Goal: Find specific page/section: Find specific page/section

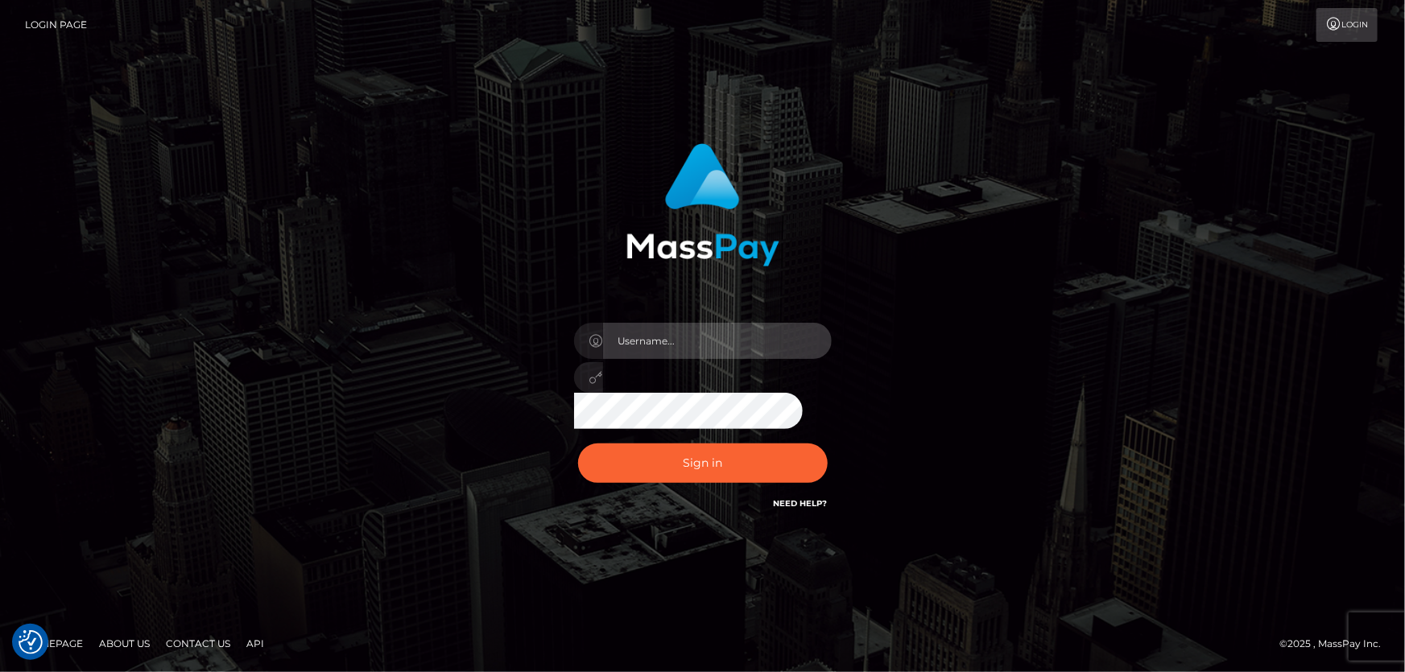
type input "Dan.Cirnat"
click at [828, 435] on div at bounding box center [683, 491] width 330 height 184
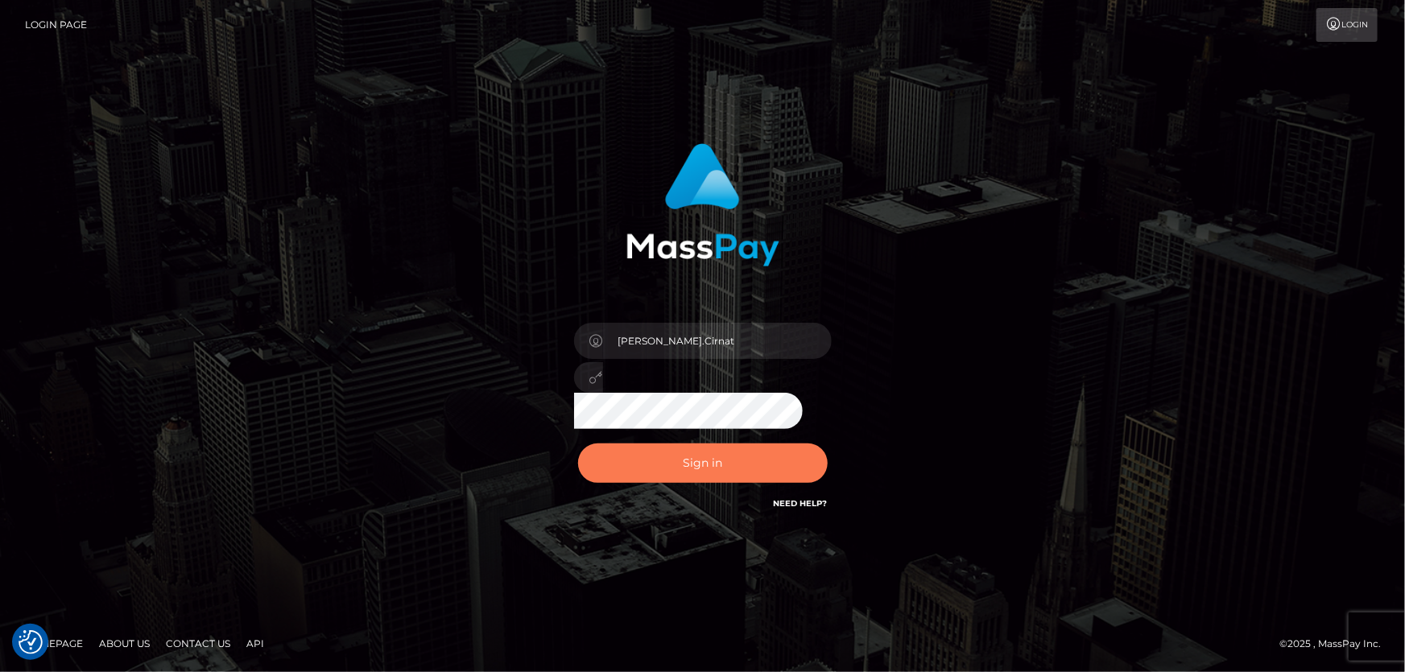
click at [722, 457] on button "Sign in" at bounding box center [703, 463] width 250 height 39
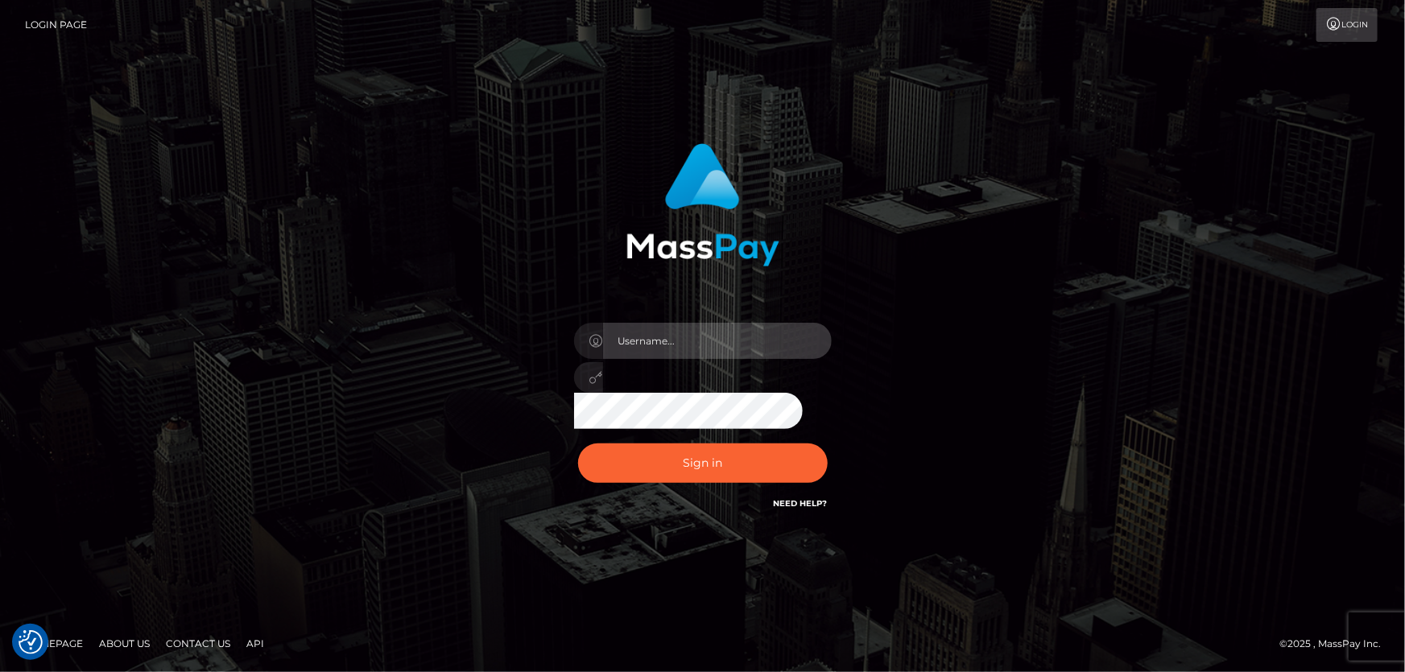
type input "[PERSON_NAME].Cirnat"
click at [838, 432] on div at bounding box center [683, 491] width 330 height 184
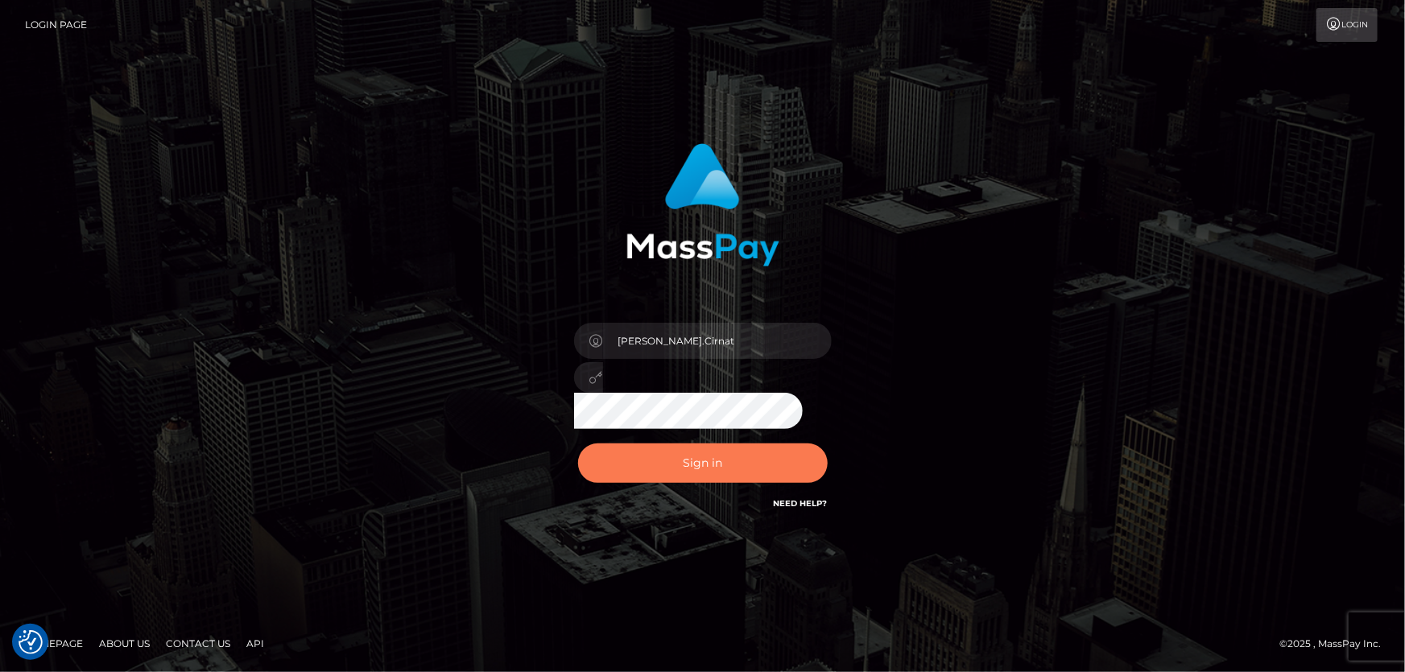
click at [724, 462] on button "Sign in" at bounding box center [703, 463] width 250 height 39
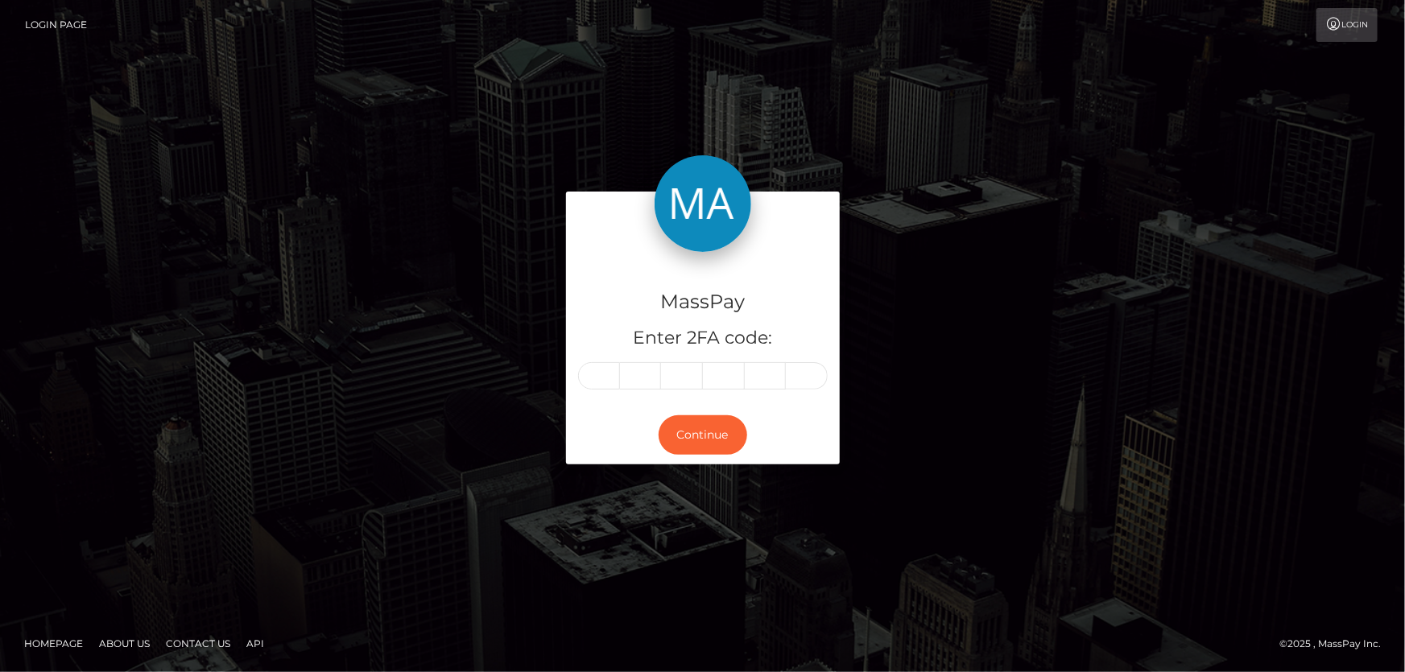
click at [587, 380] on input "text" at bounding box center [599, 375] width 42 height 27
type input "3"
type input "1"
type input "6"
type input "9"
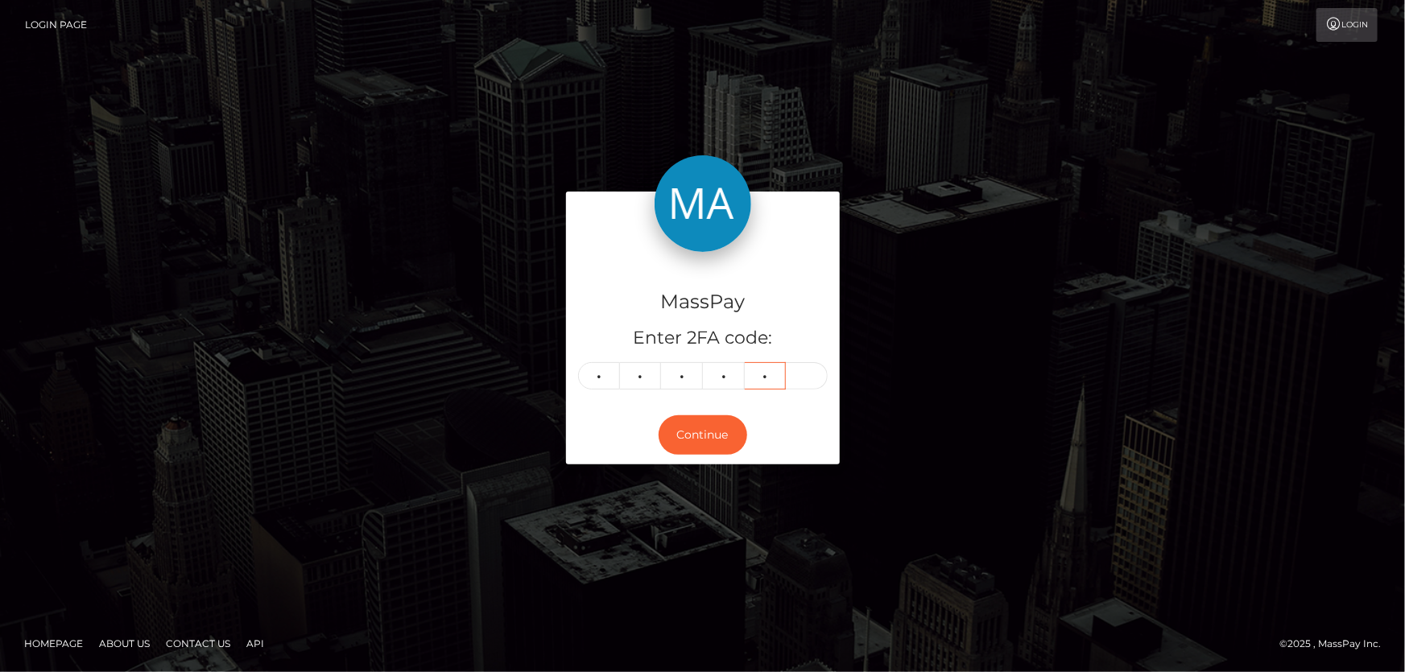
type input "5"
type input "6"
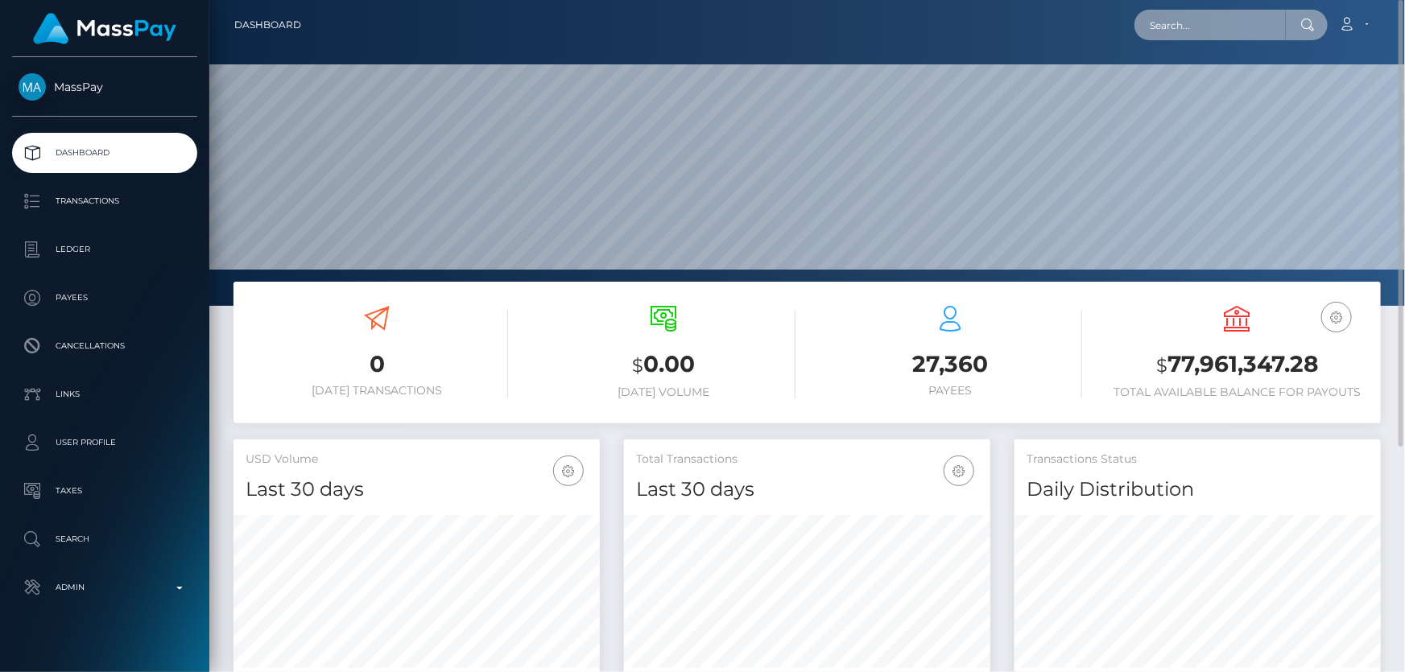
paste input "MSPf934ae4b5c78c91"
type input "MSPf934ae4b5c78c91"
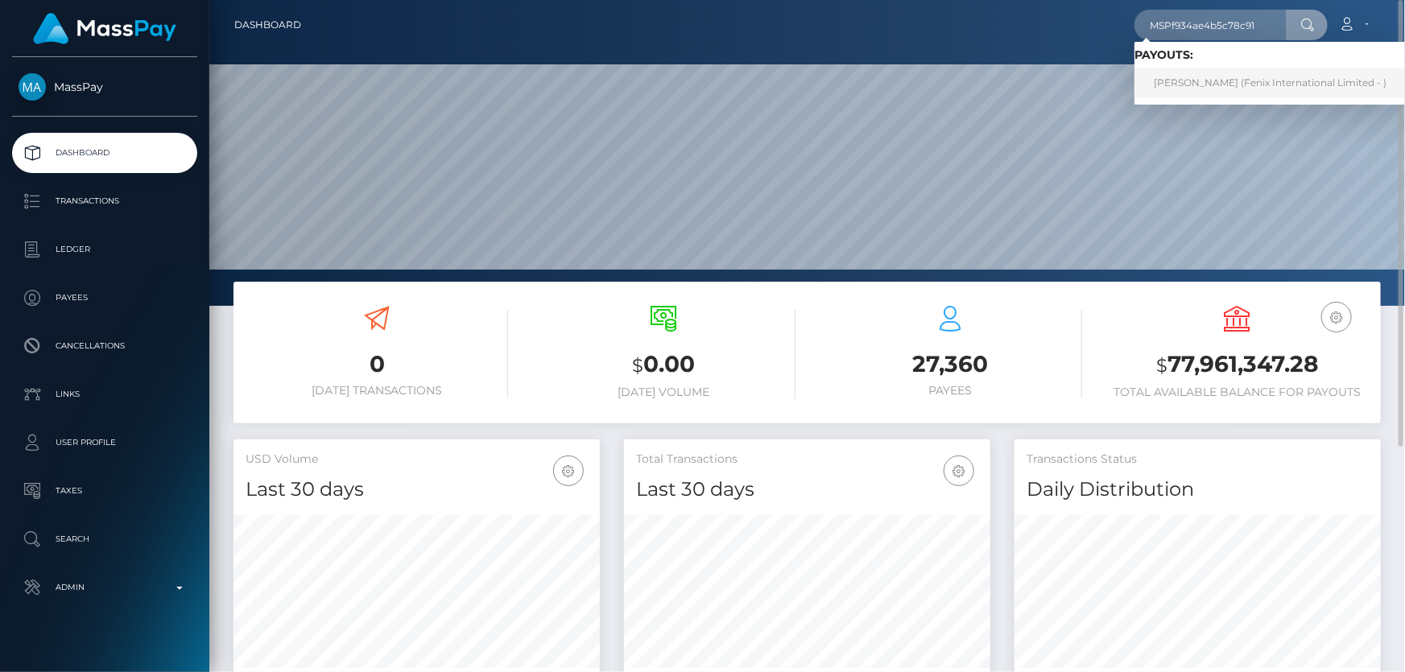
click at [1221, 79] on link "jenna chew (Fenix International Limited - )" at bounding box center [1269, 83] width 271 height 30
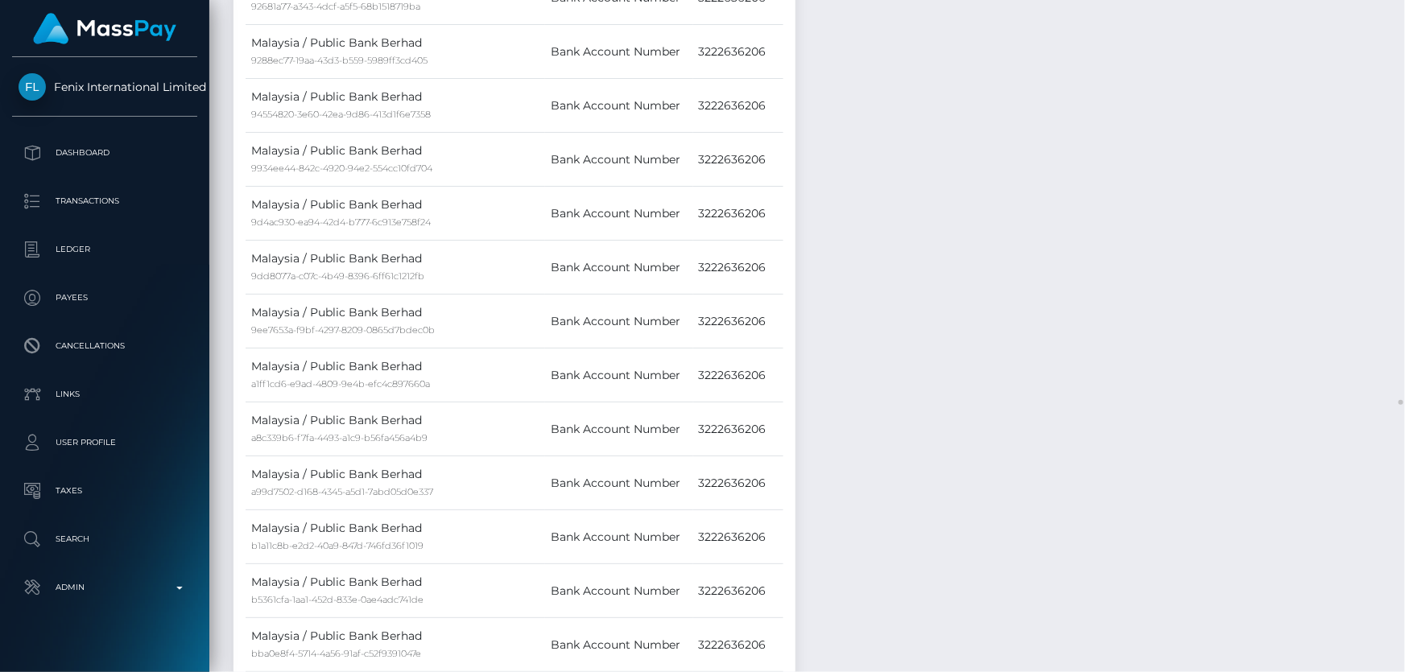
scroll to position [4245, 0]
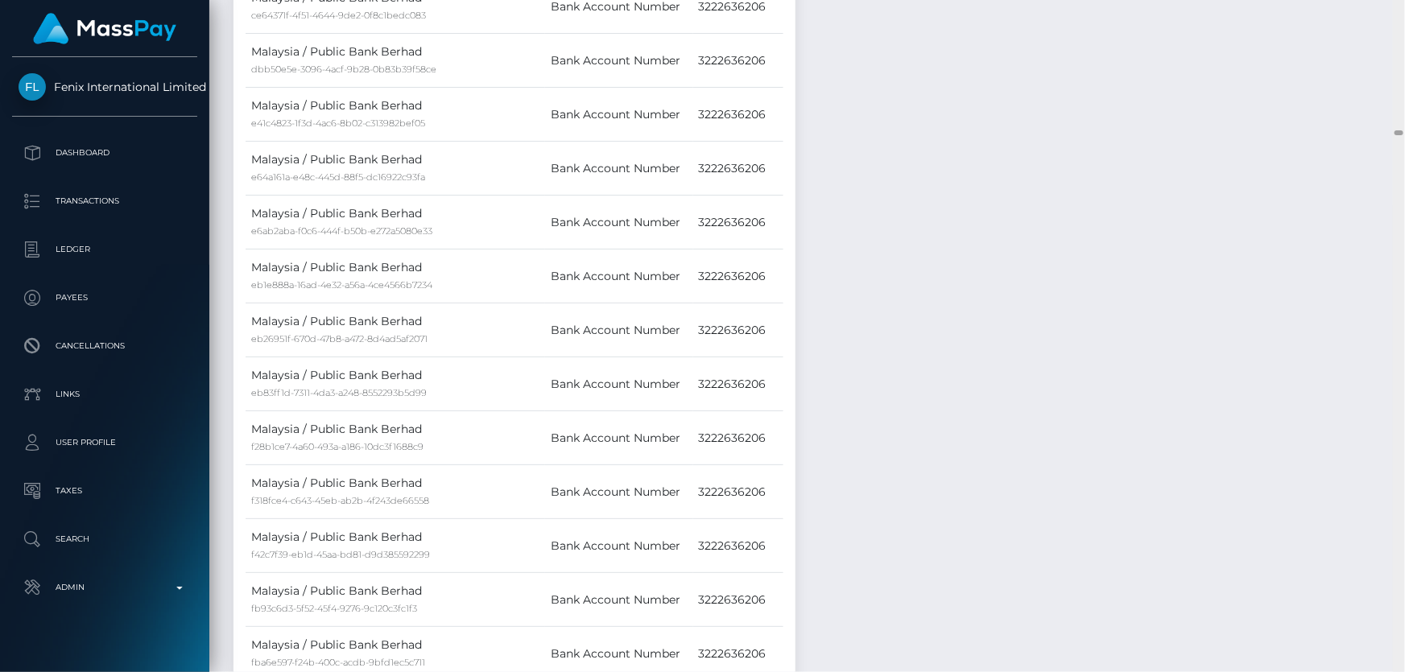
drag, startPoint x: 1398, startPoint y: 46, endPoint x: 1402, endPoint y: 134, distance: 88.7
click at [1402, 134] on div at bounding box center [1399, 336] width 12 height 673
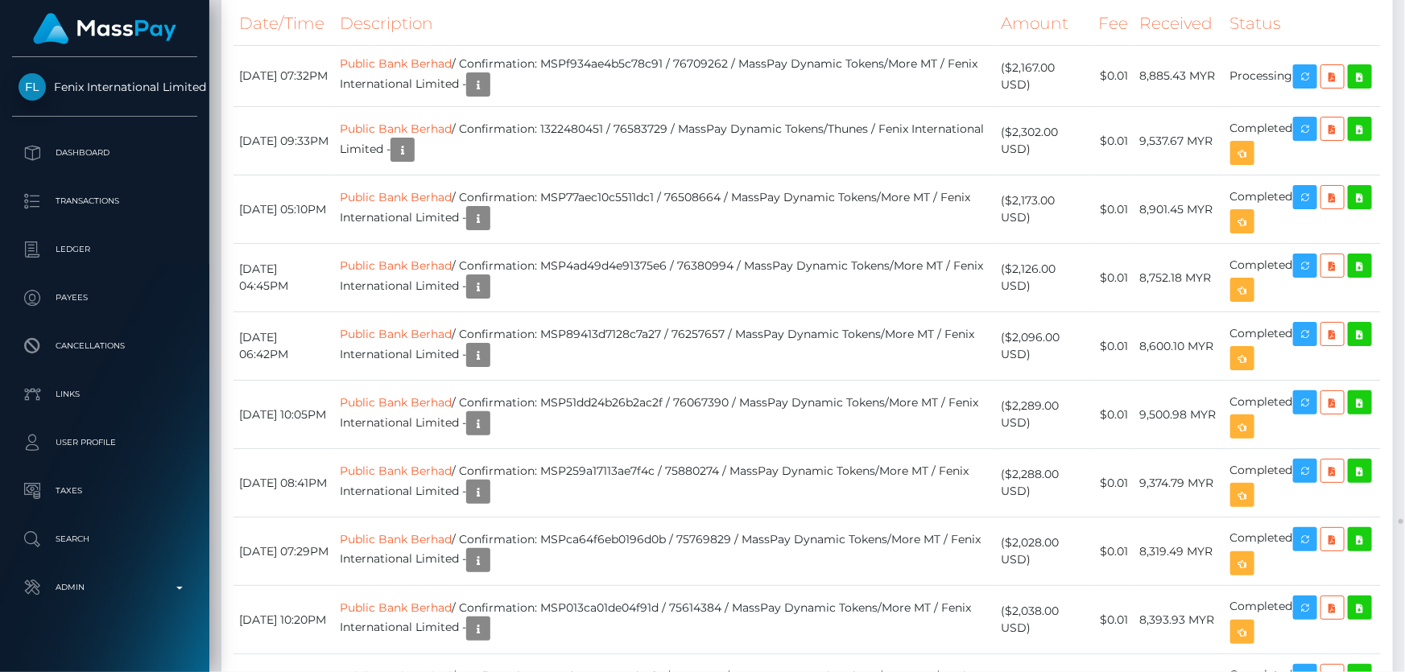
scroll to position [18500, 0]
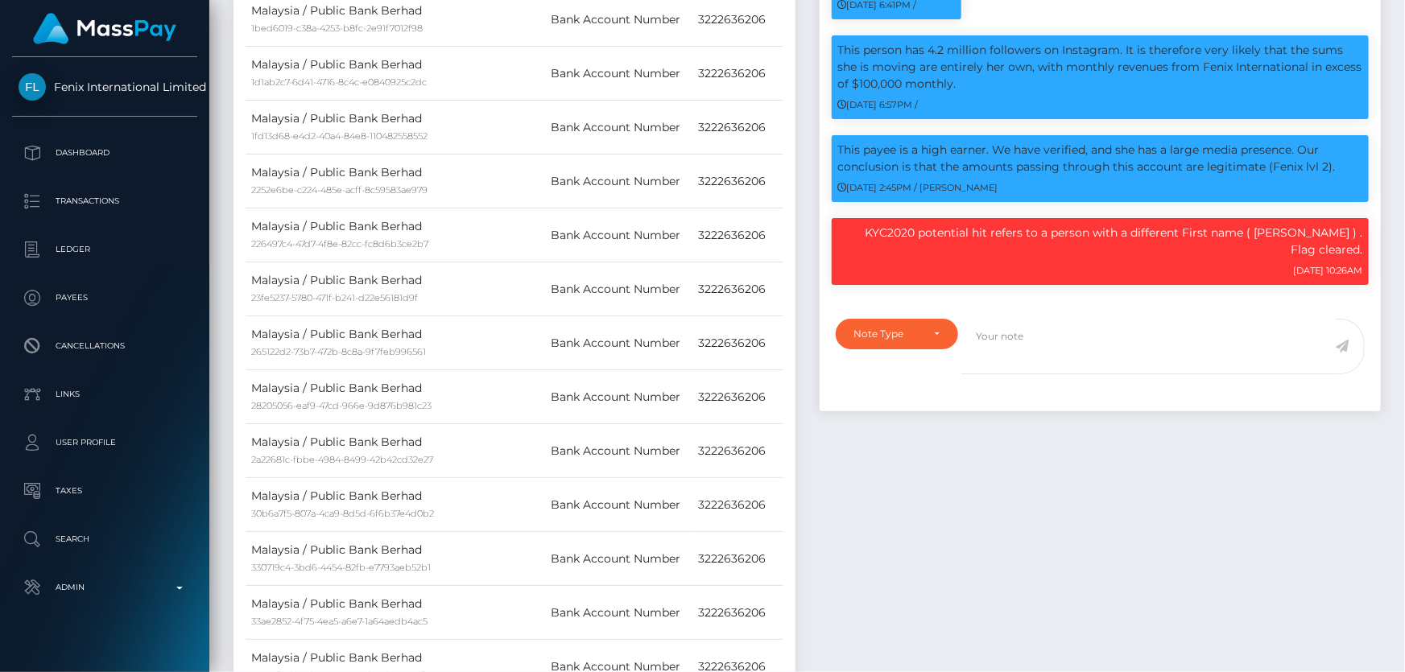
scroll to position [39, 0]
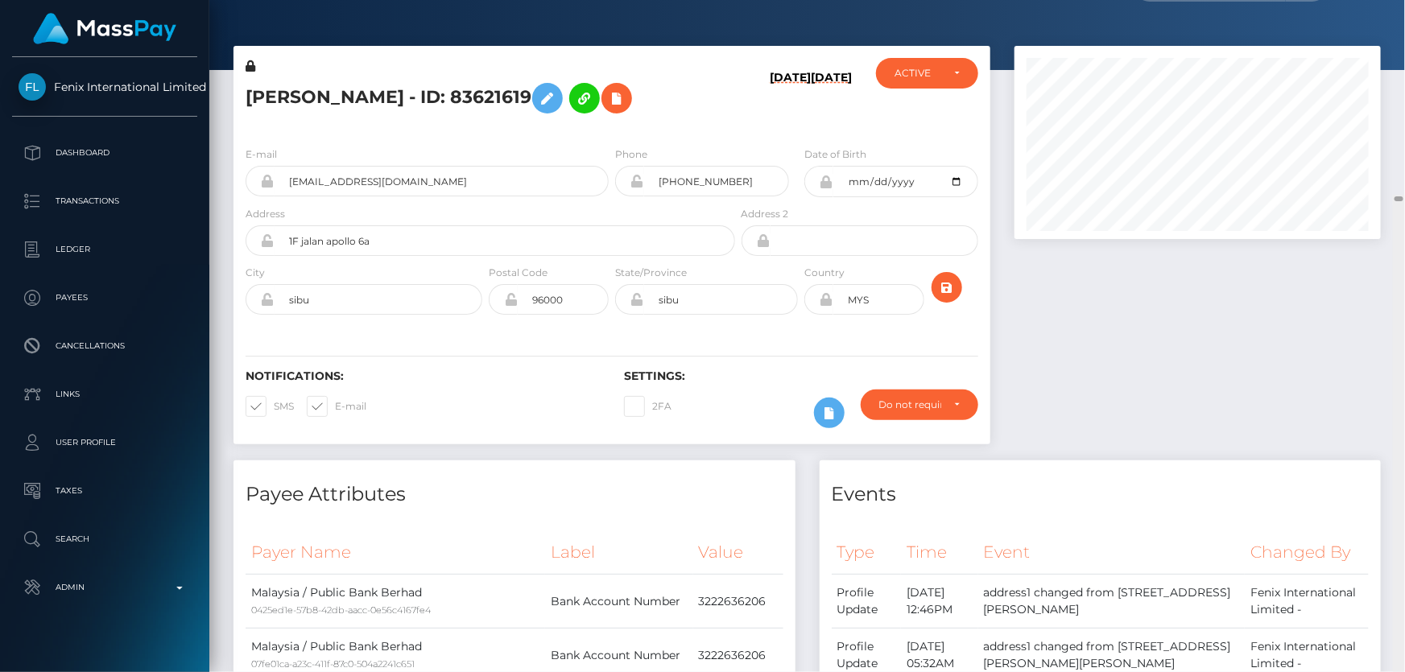
drag, startPoint x: 1400, startPoint y: 117, endPoint x: 1401, endPoint y: 0, distance: 116.7
click at [1401, 0] on div "Customer Profile Loading... Loading..." at bounding box center [807, 336] width 1196 height 672
drag, startPoint x: 344, startPoint y: 97, endPoint x: 230, endPoint y: 97, distance: 113.5
click at [230, 97] on div "[PERSON_NAME] - ID: 83621619 [DATE] [DATE] DEACTIVE CLOSED ACTIVE E-mail" at bounding box center [611, 253] width 781 height 415
copy div "[PERSON_NAME]"
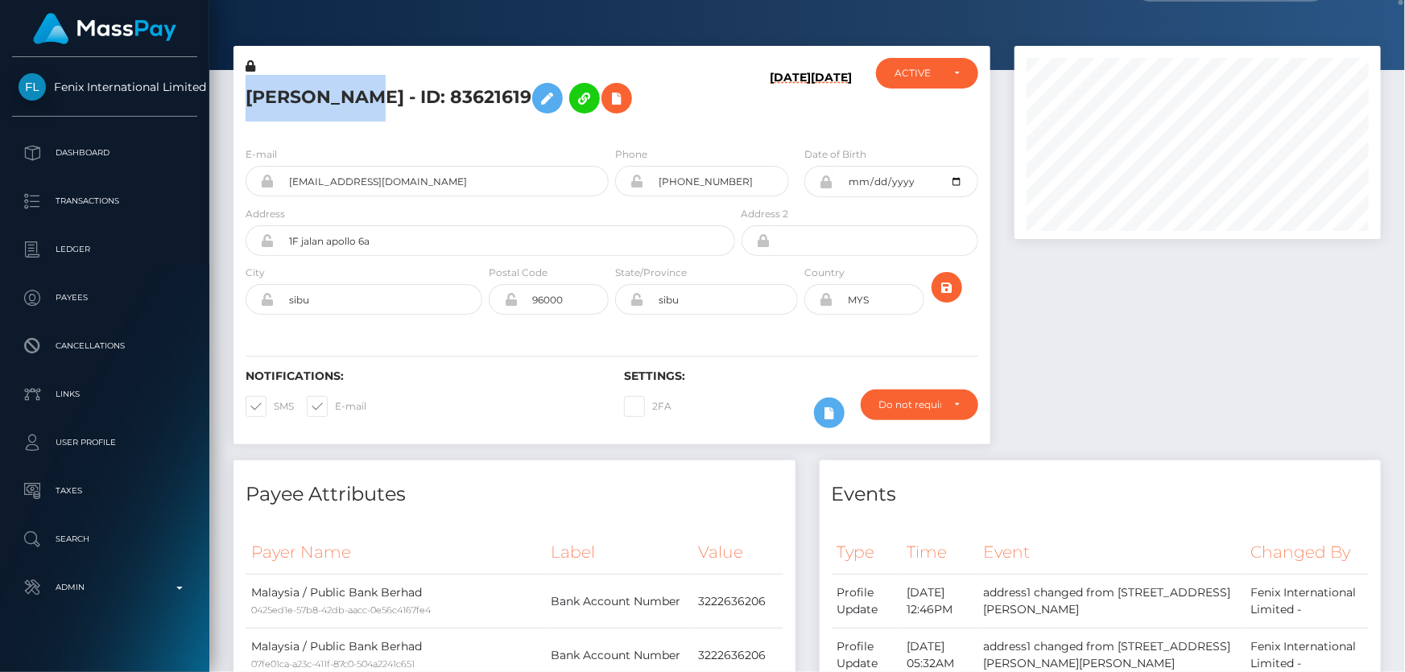
scroll to position [0, 0]
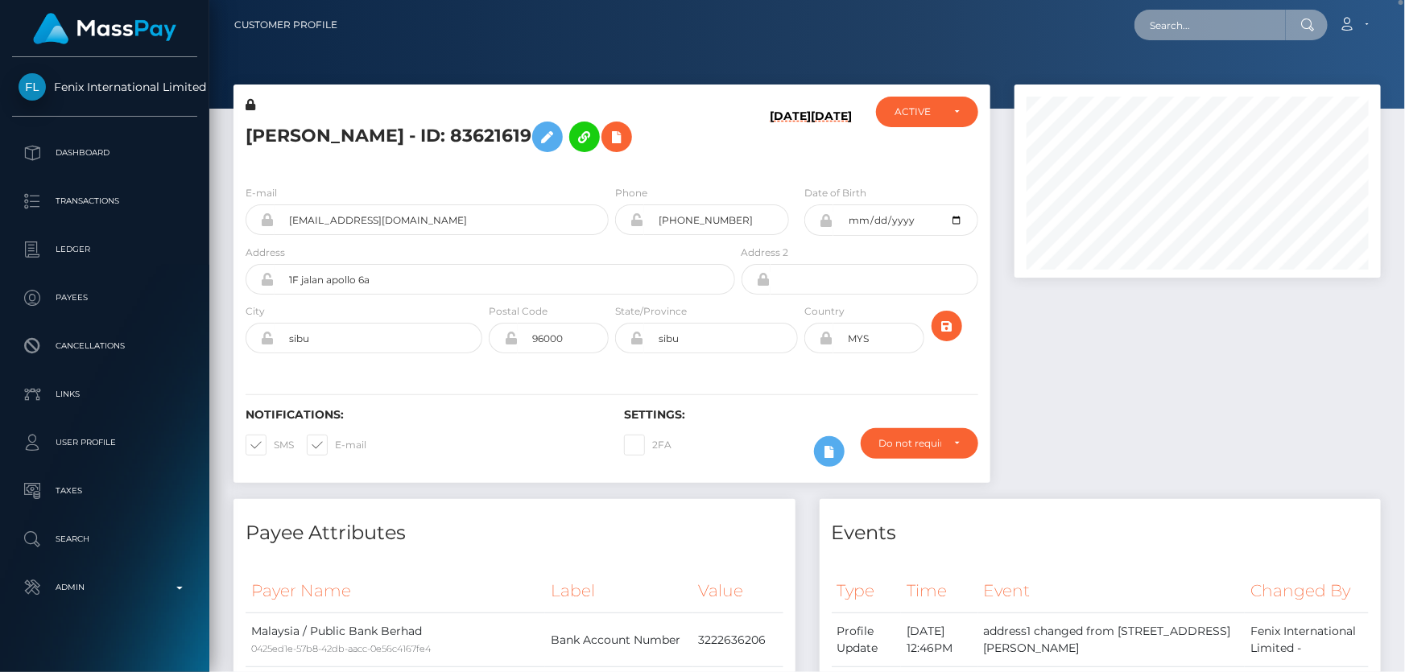
paste input "MSP6779366aa561721"
type input "MSP6779366aa561721"
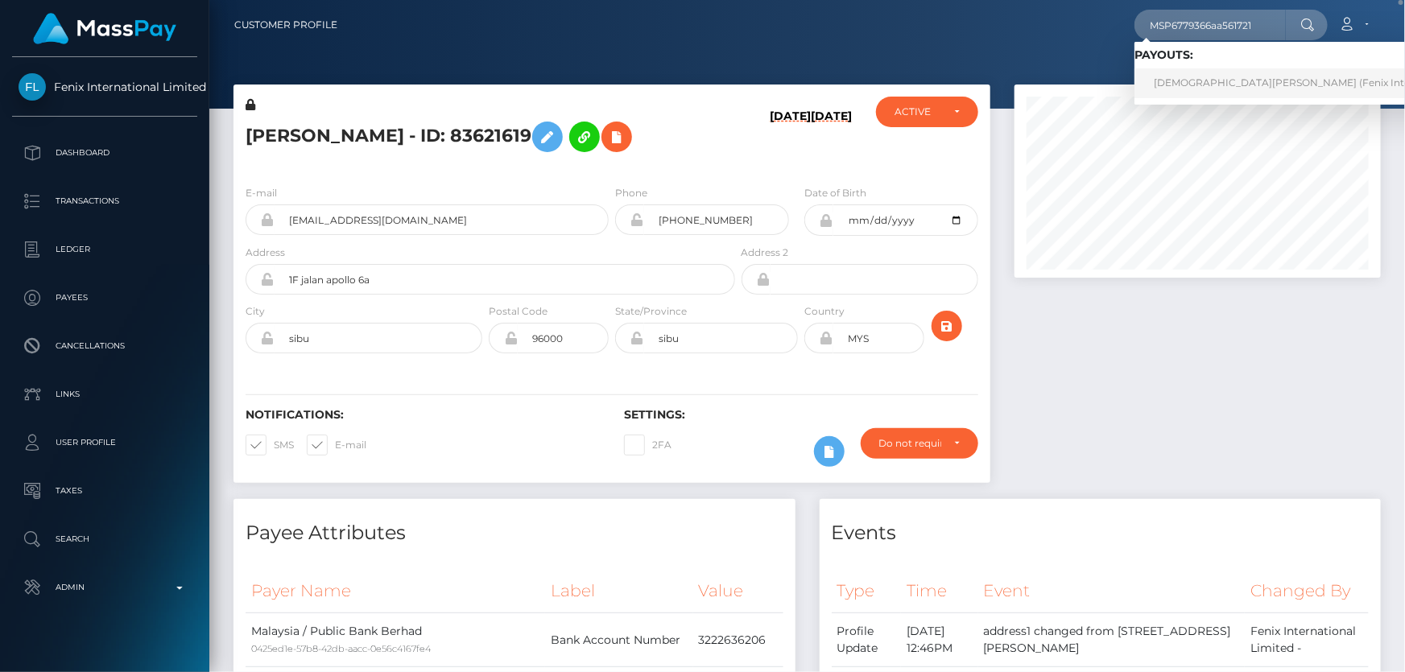
click at [1190, 81] on link "[DEMOGRAPHIC_DATA][PERSON_NAME] (Fenix International Limited - )" at bounding box center [1329, 83] width 390 height 30
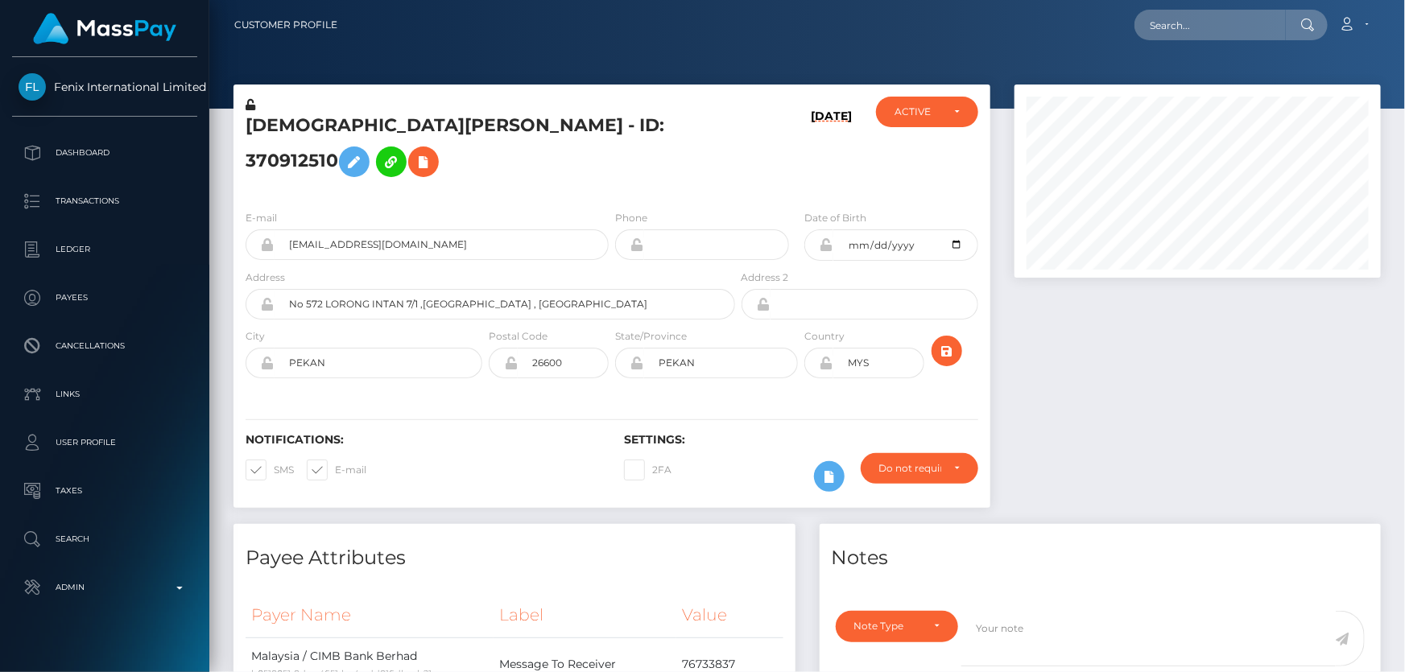
scroll to position [193, 366]
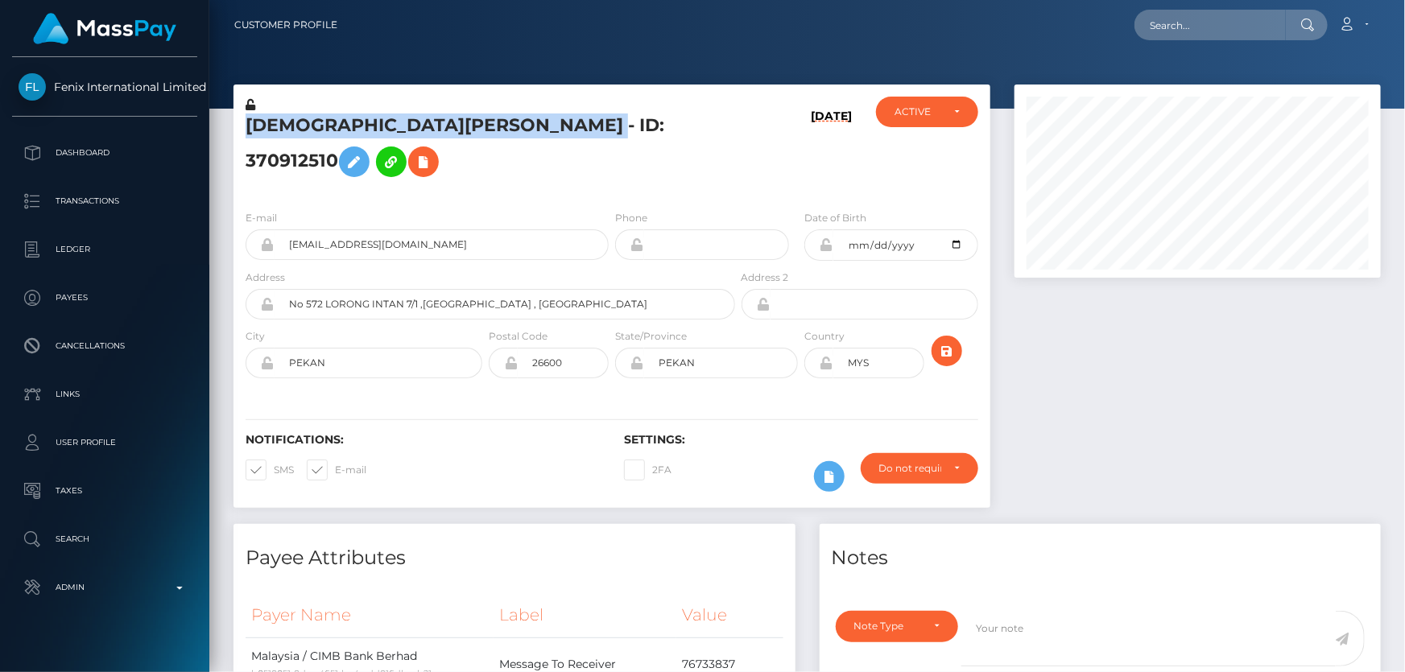
drag, startPoint x: 618, startPoint y: 121, endPoint x: 242, endPoint y: 130, distance: 375.3
click at [242, 130] on div "[DEMOGRAPHIC_DATA][PERSON_NAME] - ID: 370912510" at bounding box center [485, 147] width 505 height 101
copy h5 "[DEMOGRAPHIC_DATA][PERSON_NAME]"
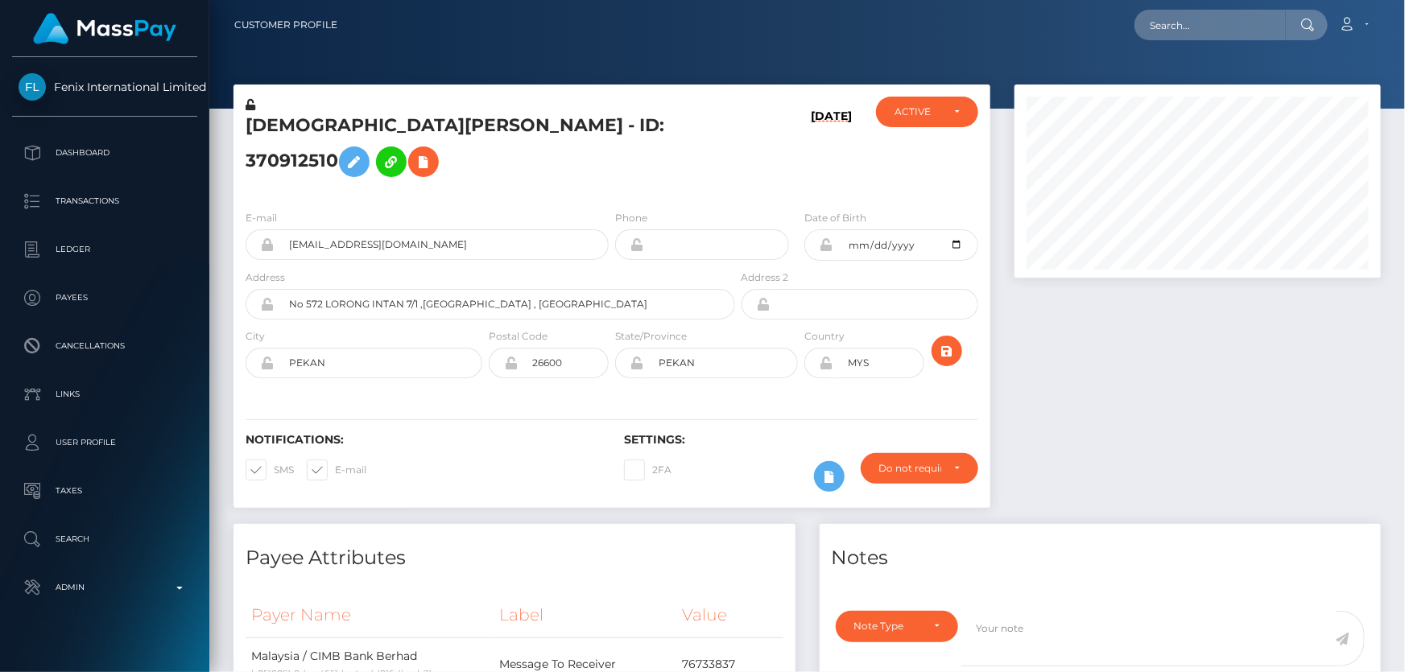
click at [811, 175] on h6 "[DATE]" at bounding box center [831, 149] width 41 height 81
